Goal: Task Accomplishment & Management: Use online tool/utility

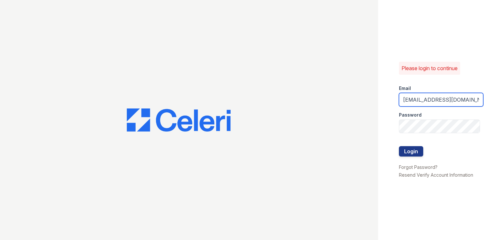
click at [420, 101] on input "kcolvin@mmgmgt.com" at bounding box center [441, 100] width 85 height 14
type input "pamela@mmgmgt.com"
click at [460, 218] on div "Please login to continue Email pamela@mmgmgt.com Password Login Forgot Password…" at bounding box center [442, 120] width 126 height 240
click at [411, 151] on button "Login" at bounding box center [411, 151] width 24 height 10
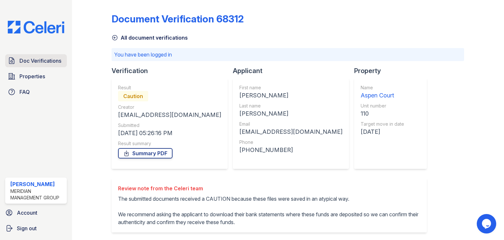
click at [41, 60] on span "Doc Verifications" at bounding box center [40, 61] width 42 height 8
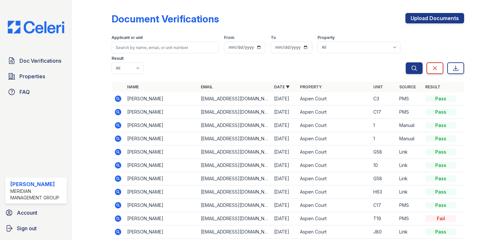
click at [118, 95] on icon at bounding box center [118, 99] width 8 height 8
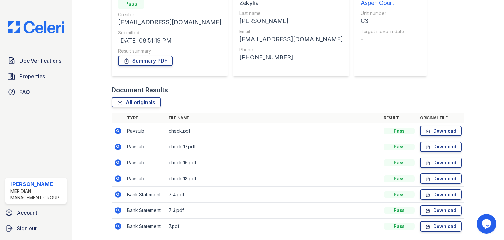
scroll to position [97, 0]
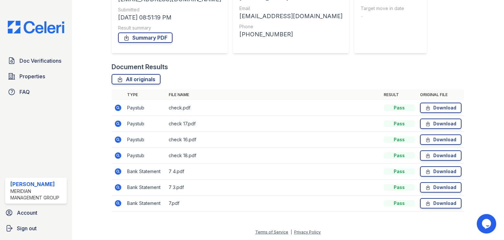
click at [118, 110] on icon at bounding box center [118, 108] width 6 height 6
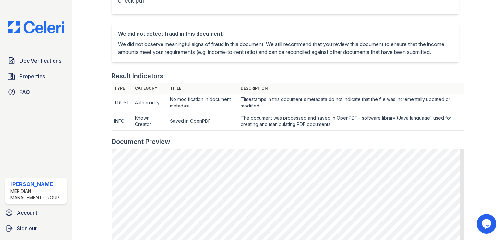
scroll to position [195, 0]
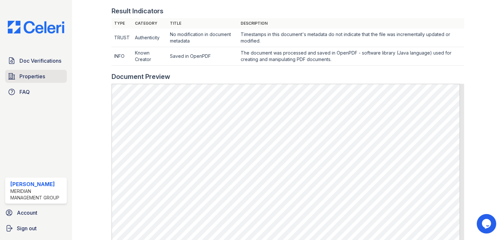
click at [30, 76] on span "Properties" at bounding box center [32, 76] width 26 height 8
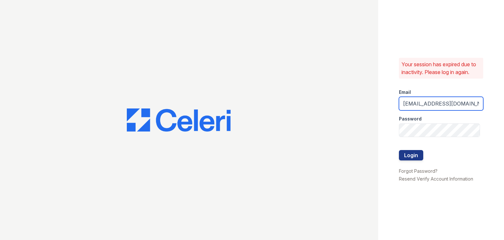
click at [421, 105] on input "[EMAIL_ADDRESS][DOMAIN_NAME]" at bounding box center [441, 104] width 85 height 14
type input "[PERSON_NAME][EMAIL_ADDRESS][DOMAIN_NAME]"
click at [430, 218] on div "Your session has expired due to inactivity. Please log in again. Email [PERSON_…" at bounding box center [442, 120] width 126 height 240
click at [416, 155] on button "Login" at bounding box center [411, 155] width 24 height 10
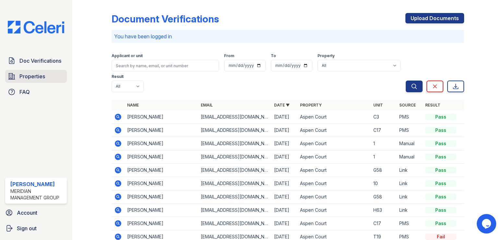
click at [41, 74] on span "Properties" at bounding box center [32, 76] width 26 height 8
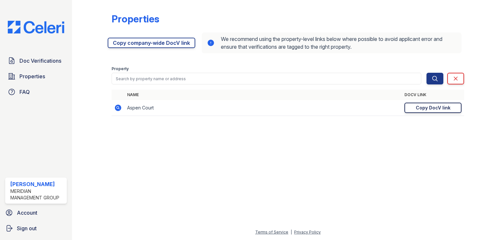
click at [422, 107] on div "Copy DocV link" at bounding box center [433, 108] width 35 height 6
